Goal: Task Accomplishment & Management: Use online tool/utility

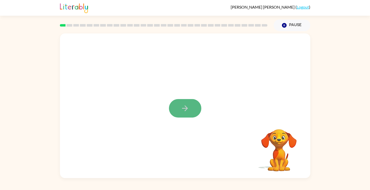
click at [185, 107] on icon "button" at bounding box center [185, 108] width 9 height 9
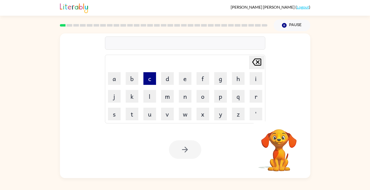
click at [151, 84] on button "c" at bounding box center [149, 78] width 13 height 13
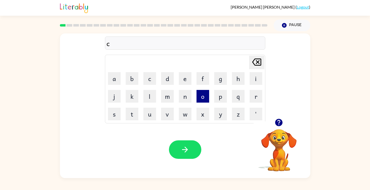
click at [203, 96] on button "o" at bounding box center [203, 96] width 13 height 13
type button "o"
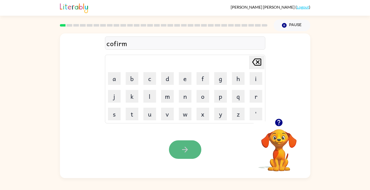
click at [190, 150] on button "button" at bounding box center [185, 149] width 32 height 18
click at [188, 161] on div "Your browser must support playing .mp4 files to use Literably. Please try using…" at bounding box center [185, 149] width 251 height 57
click at [184, 155] on button "button" at bounding box center [185, 149] width 32 height 18
click at [181, 155] on button "button" at bounding box center [185, 149] width 32 height 18
click at [184, 153] on icon "button" at bounding box center [185, 149] width 9 height 9
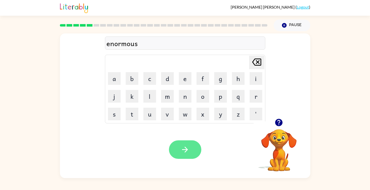
click at [184, 146] on icon "button" at bounding box center [185, 149] width 9 height 9
click at [187, 143] on button "button" at bounding box center [185, 149] width 32 height 18
click at [191, 149] on button "button" at bounding box center [185, 149] width 32 height 18
click at [183, 142] on button "button" at bounding box center [185, 149] width 32 height 18
click at [184, 149] on icon "button" at bounding box center [185, 149] width 9 height 9
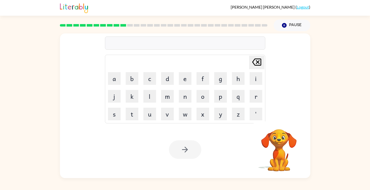
click at [184, 149] on div at bounding box center [185, 149] width 32 height 18
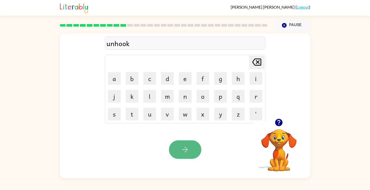
click at [181, 147] on icon "button" at bounding box center [185, 149] width 9 height 9
click at [180, 152] on button "button" at bounding box center [185, 149] width 32 height 18
click at [181, 152] on icon "button" at bounding box center [185, 149] width 9 height 9
click at [191, 145] on button "button" at bounding box center [185, 149] width 32 height 18
click at [181, 148] on icon "button" at bounding box center [185, 149] width 9 height 9
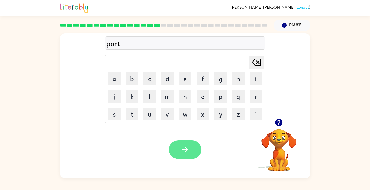
click at [180, 143] on button "button" at bounding box center [185, 149] width 32 height 18
click at [178, 152] on div at bounding box center [185, 149] width 32 height 18
click at [178, 152] on button "button" at bounding box center [185, 149] width 32 height 18
click at [178, 152] on div at bounding box center [185, 149] width 32 height 18
click at [197, 147] on button "button" at bounding box center [185, 149] width 32 height 18
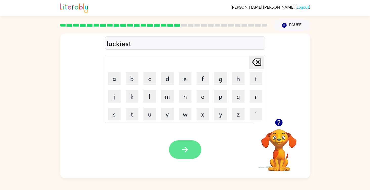
click at [191, 148] on button "button" at bounding box center [185, 149] width 32 height 18
click at [190, 155] on button "button" at bounding box center [185, 149] width 32 height 18
click at [192, 150] on button "button" at bounding box center [185, 149] width 32 height 18
click at [191, 151] on button "button" at bounding box center [185, 149] width 32 height 18
click at [190, 138] on div "Your browser must support playing .mp4 files to use Literably. Please try using…" at bounding box center [185, 149] width 251 height 57
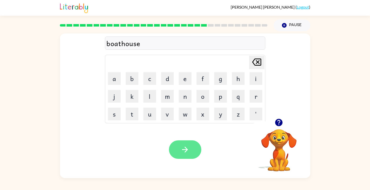
click at [191, 149] on button "button" at bounding box center [185, 149] width 32 height 18
click at [192, 149] on button "button" at bounding box center [185, 149] width 32 height 18
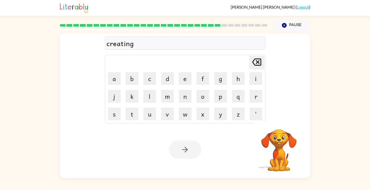
click at [192, 155] on div at bounding box center [185, 149] width 32 height 18
click at [192, 153] on button "button" at bounding box center [185, 149] width 32 height 18
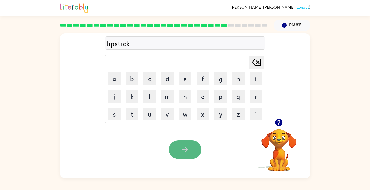
click at [190, 151] on button "button" at bounding box center [185, 149] width 32 height 18
click at [180, 148] on button "button" at bounding box center [185, 149] width 32 height 18
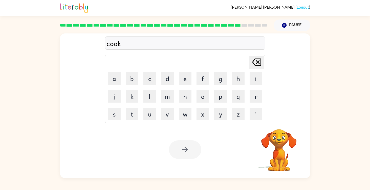
click at [185, 148] on div at bounding box center [185, 149] width 32 height 18
click at [185, 148] on icon "button" at bounding box center [185, 149] width 9 height 9
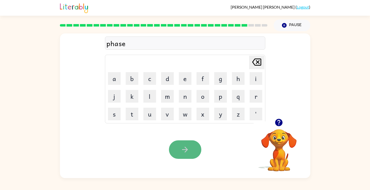
click at [183, 150] on icon "button" at bounding box center [185, 149] width 9 height 9
click at [191, 140] on div at bounding box center [185, 149] width 32 height 18
click at [189, 142] on button "button" at bounding box center [185, 149] width 32 height 18
click at [183, 154] on button "button" at bounding box center [185, 149] width 32 height 18
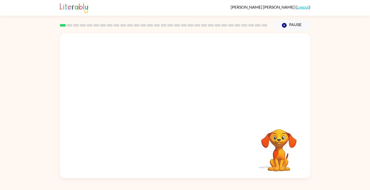
click at [122, 101] on video "Your browser must support playing .mp4 files to use Literably. Please try using…" at bounding box center [185, 75] width 251 height 85
click at [129, 95] on video "Your browser must support playing .mp4 files to use Literably. Please try using…" at bounding box center [185, 75] width 251 height 85
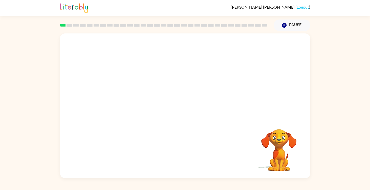
click at [129, 95] on video "Your browser must support playing .mp4 files to use Literably. Please try using…" at bounding box center [185, 75] width 251 height 85
click at [128, 95] on video "Your browser must support playing .mp4 files to use Literably. Please try using…" at bounding box center [185, 75] width 251 height 85
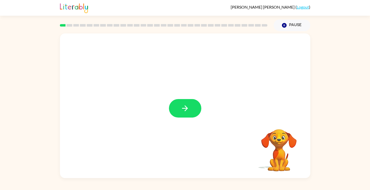
click at [194, 106] on button "button" at bounding box center [185, 108] width 32 height 18
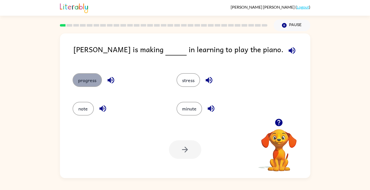
click at [91, 83] on button "progress" at bounding box center [87, 80] width 29 height 14
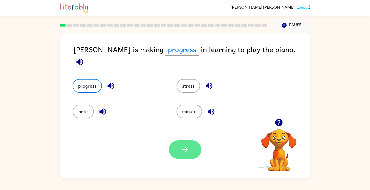
click at [188, 142] on button "button" at bounding box center [185, 149] width 32 height 18
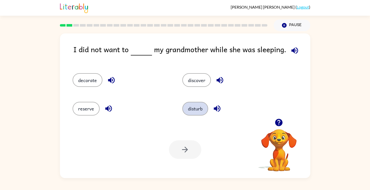
click at [194, 106] on button "disturb" at bounding box center [195, 109] width 26 height 14
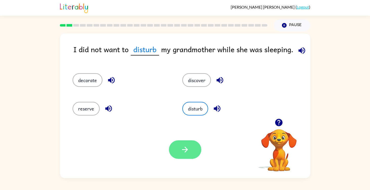
click at [188, 148] on icon "button" at bounding box center [185, 149] width 9 height 9
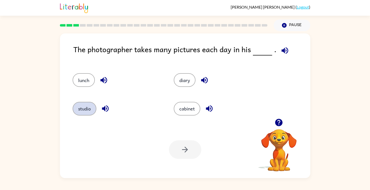
click at [81, 109] on button "studio" at bounding box center [85, 109] width 24 height 14
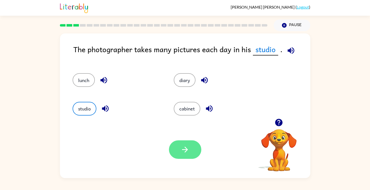
click at [191, 148] on button "button" at bounding box center [185, 149] width 32 height 18
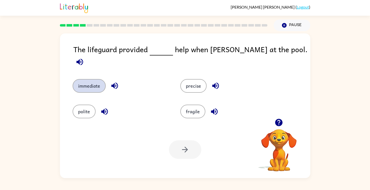
click at [80, 84] on button "immediate" at bounding box center [89, 86] width 33 height 14
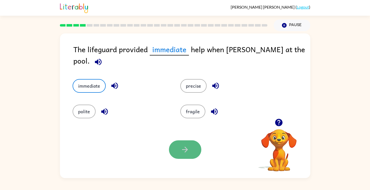
click at [180, 154] on button "button" at bounding box center [185, 149] width 32 height 18
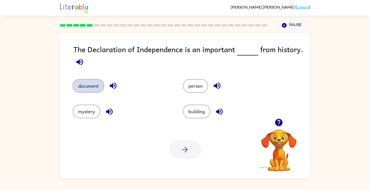
click at [99, 88] on button "document" at bounding box center [89, 86] width 32 height 14
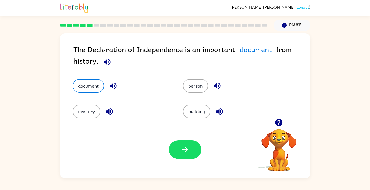
click at [199, 159] on div "Your browser must support playing .mp4 files to use Literably. Please try using…" at bounding box center [185, 149] width 251 height 57
click at [190, 150] on button "button" at bounding box center [185, 149] width 32 height 18
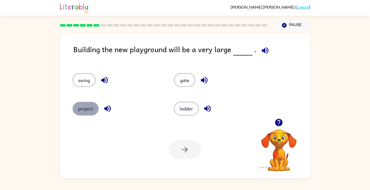
click at [87, 109] on button "project" at bounding box center [86, 109] width 26 height 14
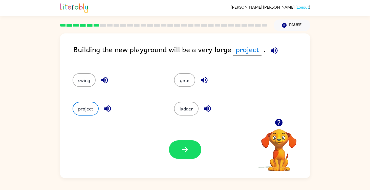
click at [202, 152] on div "Your browser must support playing .mp4 files to use Literably. Please try using…" at bounding box center [185, 149] width 251 height 57
click at [193, 151] on button "button" at bounding box center [185, 149] width 32 height 18
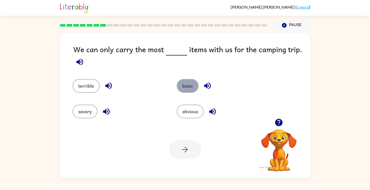
click at [187, 89] on button "basic" at bounding box center [188, 86] width 22 height 14
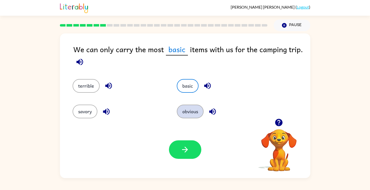
click at [184, 111] on button "obvious" at bounding box center [190, 112] width 27 height 14
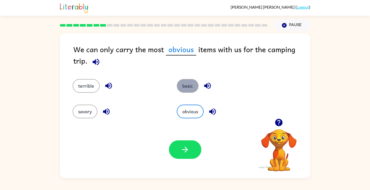
click at [189, 85] on button "basic" at bounding box center [188, 86] width 22 height 14
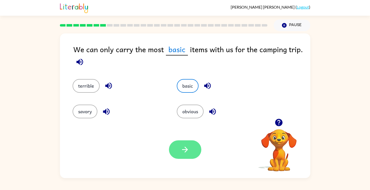
click at [180, 141] on button "button" at bounding box center [185, 149] width 32 height 18
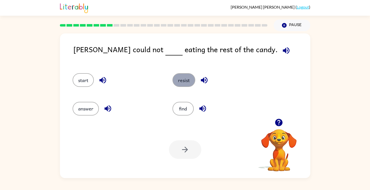
click at [180, 82] on button "resist" at bounding box center [184, 80] width 23 height 14
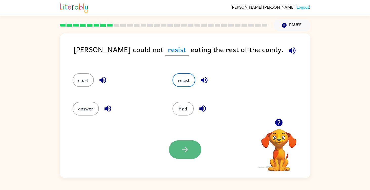
click at [176, 148] on button "button" at bounding box center [185, 149] width 32 height 18
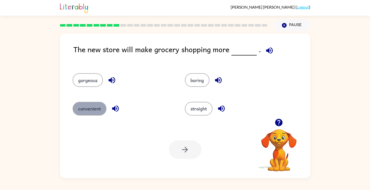
click at [81, 107] on button "convenient" at bounding box center [90, 109] width 34 height 14
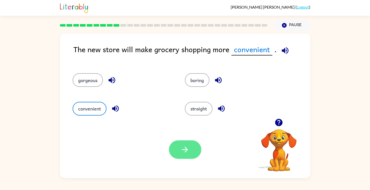
click at [180, 149] on button "button" at bounding box center [185, 149] width 32 height 18
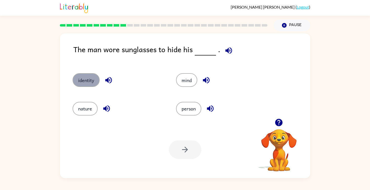
click at [83, 81] on button "identity" at bounding box center [86, 80] width 27 height 14
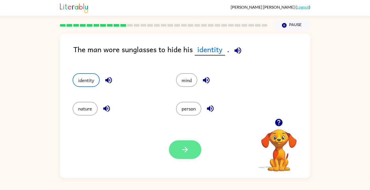
click at [178, 148] on button "button" at bounding box center [185, 149] width 32 height 18
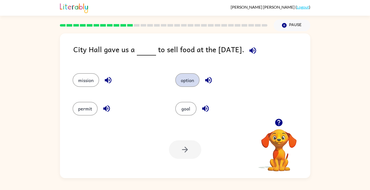
click at [182, 83] on button "option" at bounding box center [187, 80] width 24 height 14
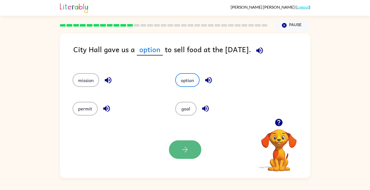
click at [182, 151] on icon "button" at bounding box center [185, 149] width 9 height 9
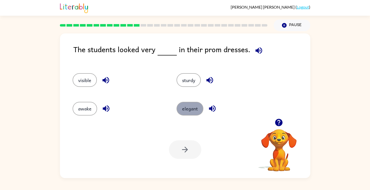
click at [201, 107] on button "elegant" at bounding box center [190, 109] width 27 height 14
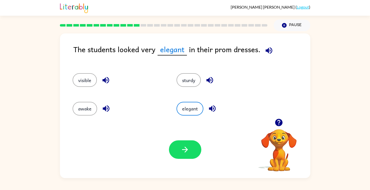
click at [188, 159] on div "Your browser must support playing .mp4 files to use Literably. Please try using…" at bounding box center [185, 149] width 251 height 57
click at [187, 155] on button "button" at bounding box center [185, 149] width 32 height 18
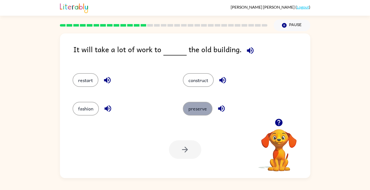
click at [205, 112] on button "preserve" at bounding box center [198, 109] width 30 height 14
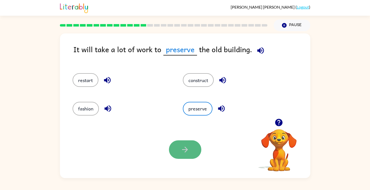
click at [183, 148] on icon "button" at bounding box center [185, 149] width 9 height 9
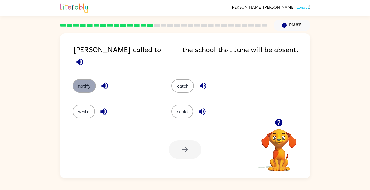
click at [91, 81] on button "notify" at bounding box center [84, 86] width 23 height 14
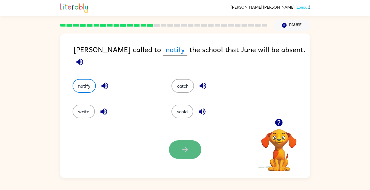
click at [176, 148] on button "button" at bounding box center [185, 149] width 32 height 18
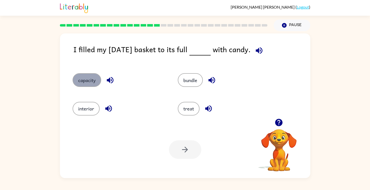
click at [95, 78] on button "capacity" at bounding box center [87, 80] width 29 height 14
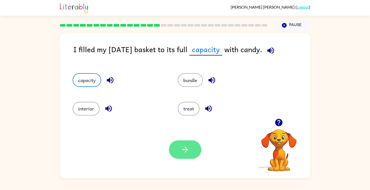
click at [185, 142] on button "button" at bounding box center [185, 149] width 32 height 18
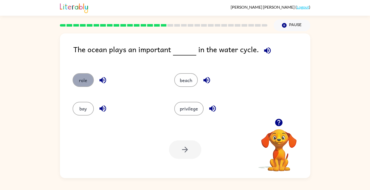
click at [81, 77] on button "role" at bounding box center [83, 80] width 21 height 14
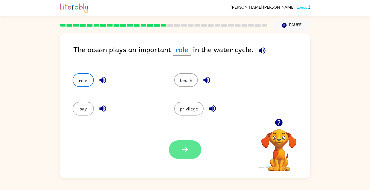
click at [192, 148] on button "button" at bounding box center [185, 149] width 32 height 18
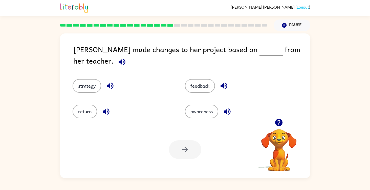
click at [191, 89] on div "feedback" at bounding box center [231, 82] width 113 height 26
click at [196, 89] on div "feedback" at bounding box center [231, 82] width 113 height 26
click at [191, 79] on button "feedback" at bounding box center [200, 86] width 30 height 14
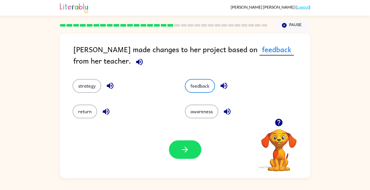
click at [178, 160] on div "Your browser must support playing .mp4 files to use Literably. Please try using…" at bounding box center [185, 149] width 251 height 57
click at [177, 154] on button "button" at bounding box center [185, 149] width 32 height 18
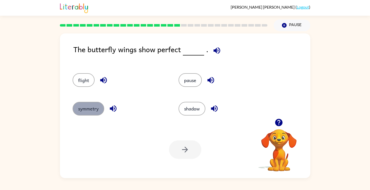
click at [90, 110] on button "symmetry" at bounding box center [89, 109] width 32 height 14
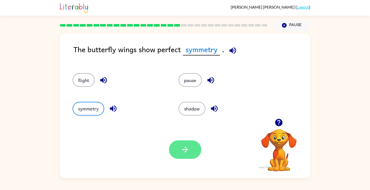
click at [183, 149] on icon "button" at bounding box center [185, 150] width 6 height 6
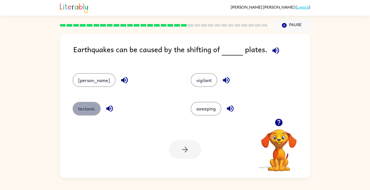
click at [86, 111] on button "tectonic" at bounding box center [87, 109] width 28 height 14
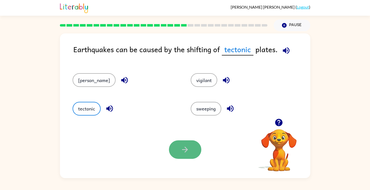
click at [180, 144] on button "button" at bounding box center [185, 149] width 32 height 18
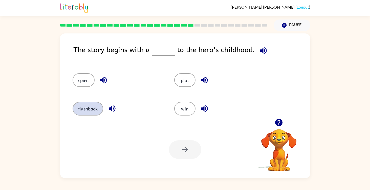
click at [97, 104] on button "flashback" at bounding box center [88, 109] width 31 height 14
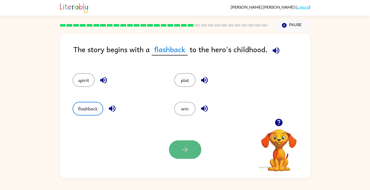
click at [189, 147] on icon "button" at bounding box center [185, 149] width 9 height 9
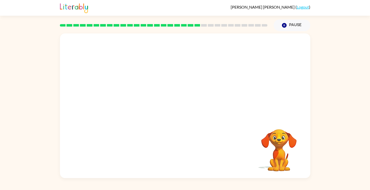
click at [134, 102] on video "Your browser must support playing .mp4 files to use Literably. Please try using…" at bounding box center [185, 75] width 251 height 85
click at [176, 112] on button "button" at bounding box center [185, 108] width 32 height 18
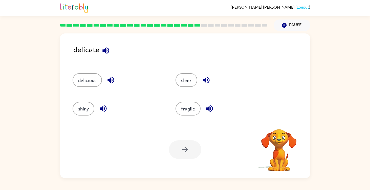
click at [185, 101] on div "fragile" at bounding box center [217, 106] width 103 height 28
click at [185, 110] on button "fragile" at bounding box center [188, 109] width 25 height 14
click at [181, 149] on icon "button" at bounding box center [185, 149] width 9 height 9
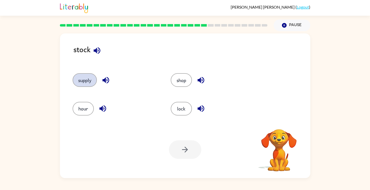
click at [84, 84] on button "supply" at bounding box center [85, 80] width 24 height 14
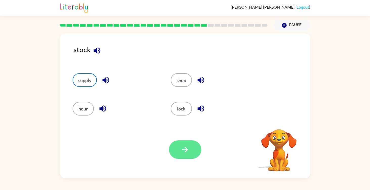
click at [183, 153] on icon "button" at bounding box center [185, 149] width 9 height 9
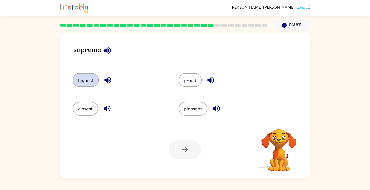
click at [87, 80] on button "highest" at bounding box center [86, 80] width 26 height 14
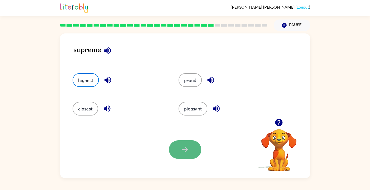
click at [185, 151] on icon "button" at bounding box center [185, 149] width 9 height 9
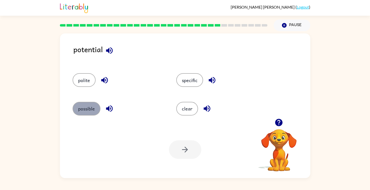
click at [95, 107] on button "possible" at bounding box center [87, 109] width 28 height 14
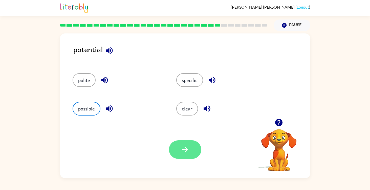
click at [186, 153] on icon "button" at bounding box center [185, 149] width 9 height 9
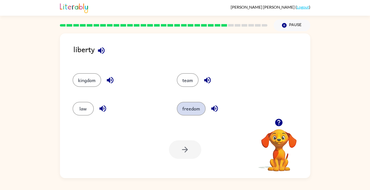
click at [188, 112] on button "freedom" at bounding box center [191, 109] width 29 height 14
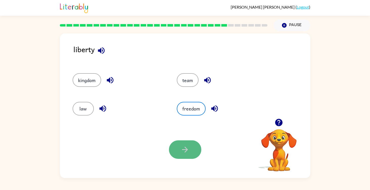
click at [183, 152] on icon "button" at bounding box center [185, 149] width 9 height 9
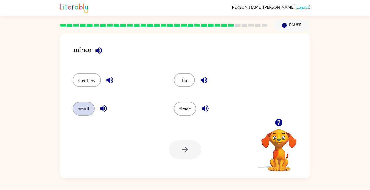
click at [85, 110] on button "small" at bounding box center [84, 109] width 22 height 14
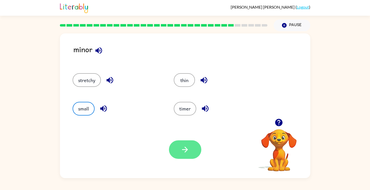
click at [189, 146] on icon "button" at bounding box center [185, 149] width 9 height 9
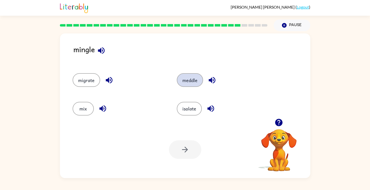
click at [186, 78] on button "meddle" at bounding box center [190, 80] width 26 height 14
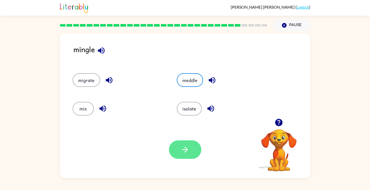
click at [178, 153] on button "button" at bounding box center [185, 149] width 32 height 18
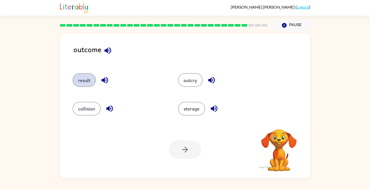
click at [84, 82] on button "result" at bounding box center [84, 80] width 23 height 14
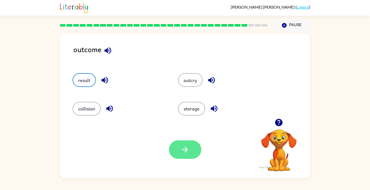
click at [190, 152] on button "button" at bounding box center [185, 149] width 32 height 18
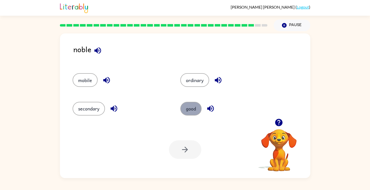
click at [189, 108] on button "good" at bounding box center [190, 109] width 21 height 14
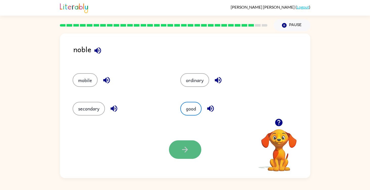
click at [184, 148] on icon "button" at bounding box center [185, 149] width 9 height 9
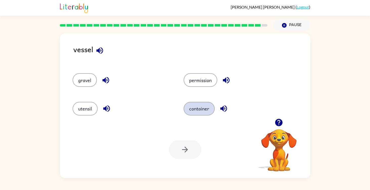
click at [195, 113] on button "container" at bounding box center [199, 109] width 31 height 14
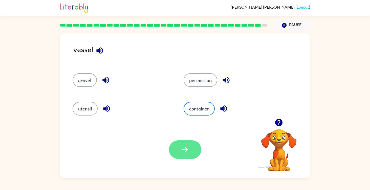
click at [180, 147] on button "button" at bounding box center [185, 149] width 32 height 18
